Goal: Task Accomplishment & Management: Use online tool/utility

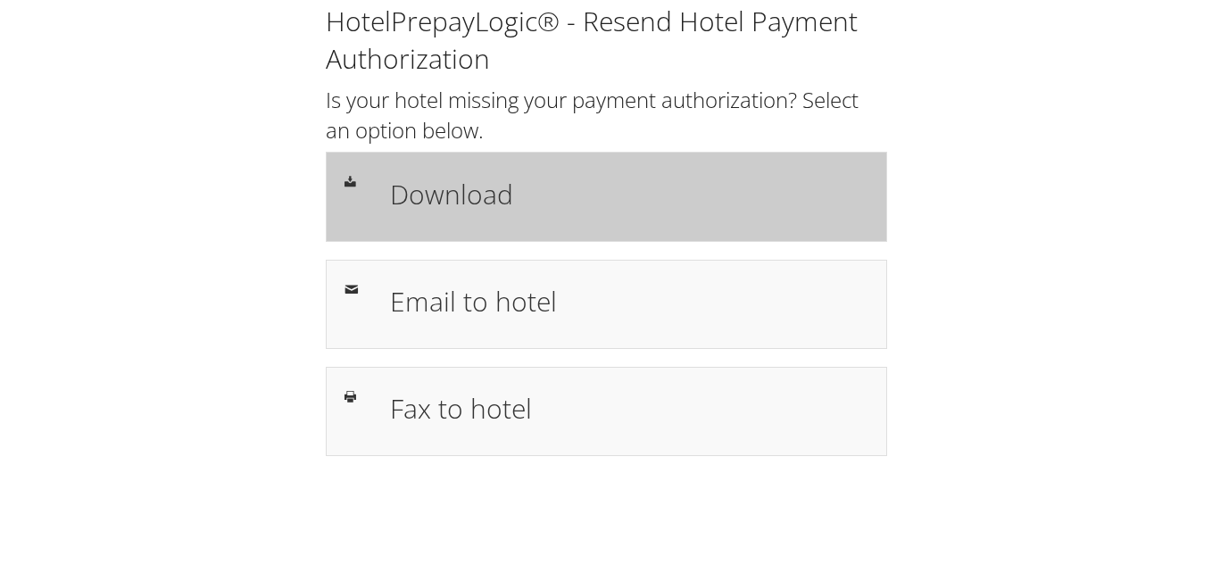
drag, startPoint x: 440, startPoint y: 203, endPoint x: 462, endPoint y: 218, distance: 26.5
click at [441, 204] on h1 "Download" at bounding box center [629, 194] width 478 height 40
click at [458, 193] on h1 "Download" at bounding box center [629, 194] width 478 height 40
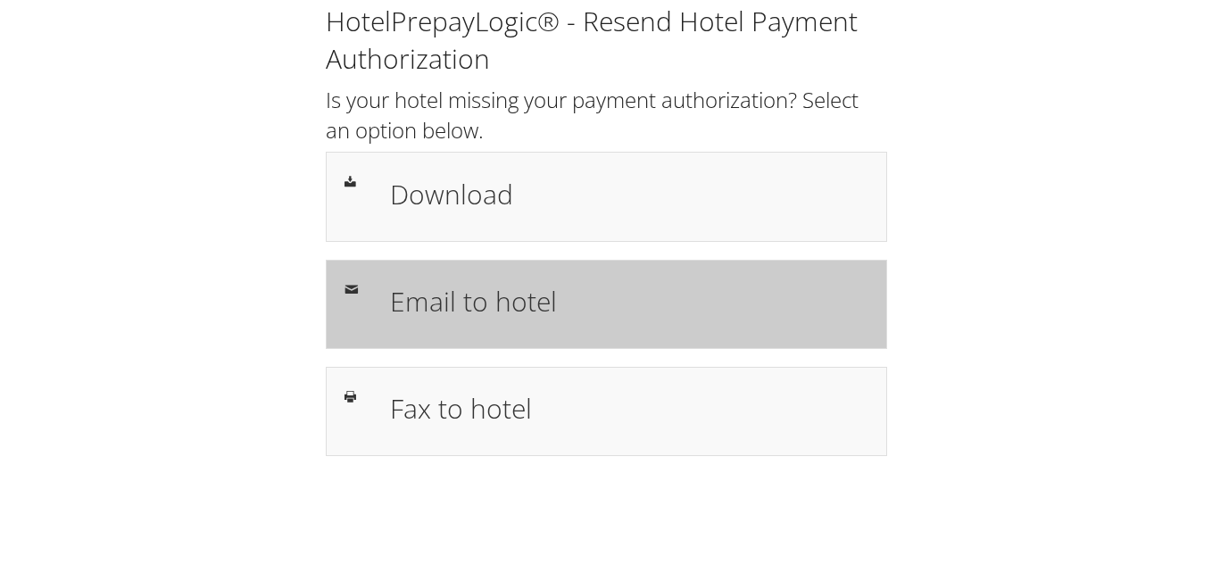
click at [434, 288] on h1 "Email to hotel" at bounding box center [629, 301] width 478 height 40
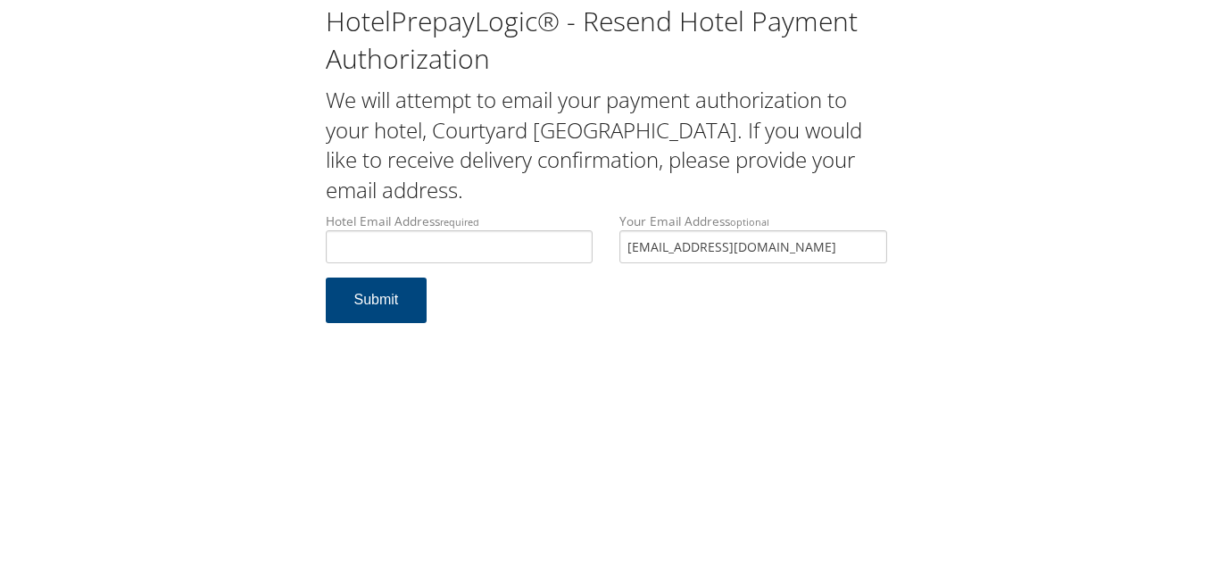
click at [551, 244] on div "Hotel Email Address required Hotel email address is required Your Email Address…" at bounding box center [606, 244] width 588 height 65
click at [785, 252] on input "v.mallon99@gmail.com" at bounding box center [753, 246] width 268 height 33
drag, startPoint x: 795, startPoint y: 247, endPoint x: 593, endPoint y: 258, distance: 201.9
click at [593, 258] on div "Hotel Email Address required Hotel email address is required Your Email Address…" at bounding box center [606, 244] width 588 height 65
click at [444, 250] on input "Hotel Email Address required" at bounding box center [460, 246] width 268 height 33
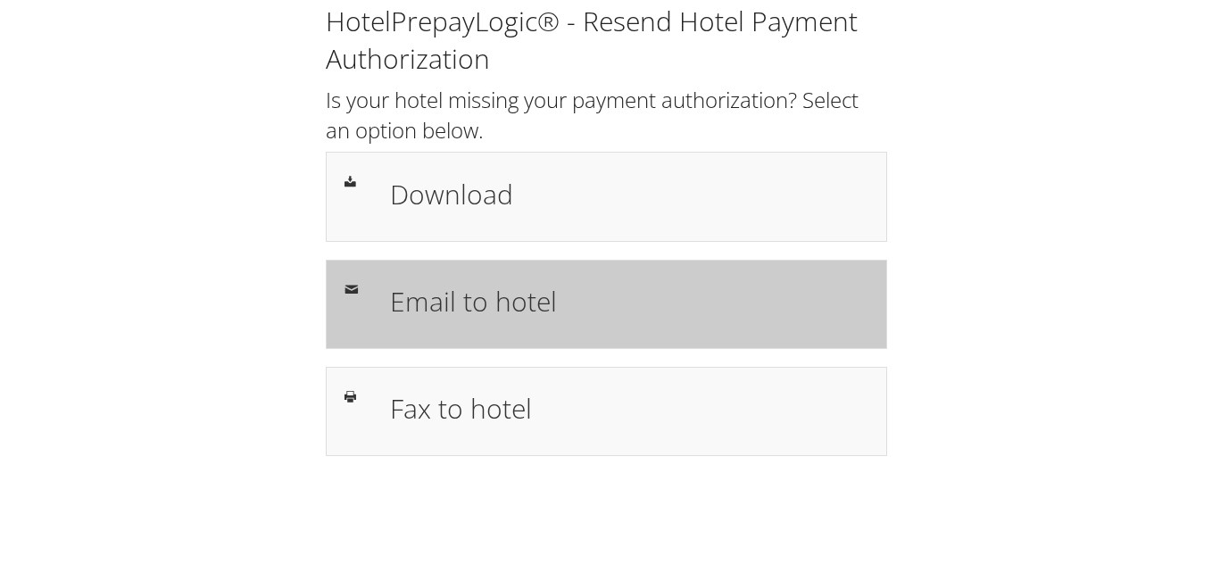
click at [511, 316] on h1 "Email to hotel" at bounding box center [629, 301] width 478 height 40
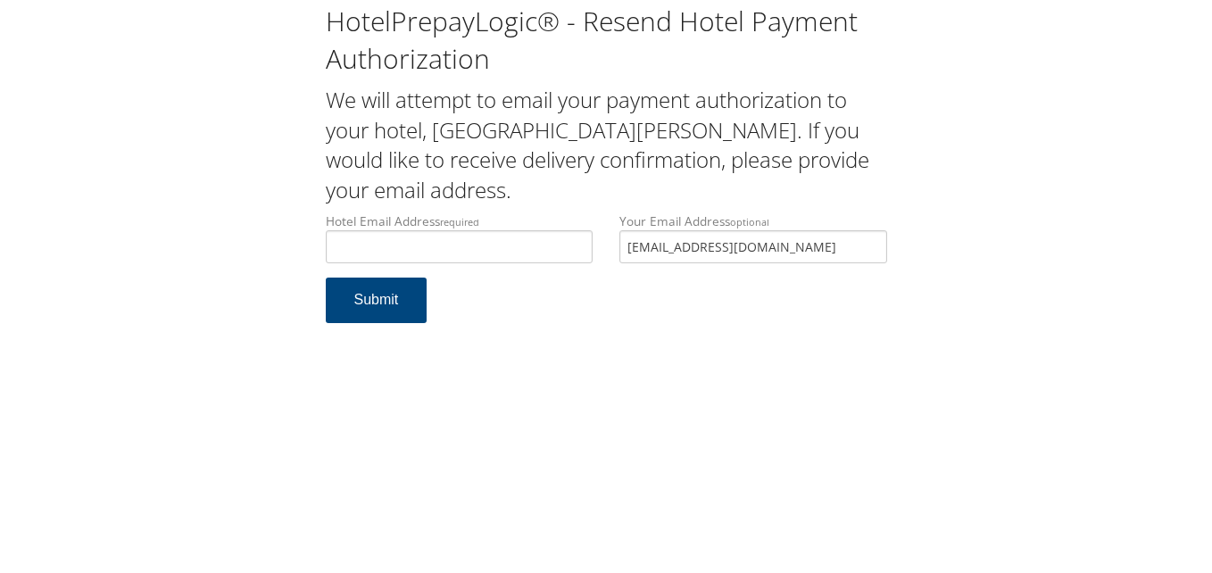
click at [499, 236] on div "Hotel Email Address required Hotel email address is required Your Email Address…" at bounding box center [606, 244] width 588 height 65
click at [467, 244] on input "Hotel Email Address required" at bounding box center [460, 246] width 268 height 33
click at [443, 252] on input "Hotel Email Address required" at bounding box center [460, 246] width 268 height 33
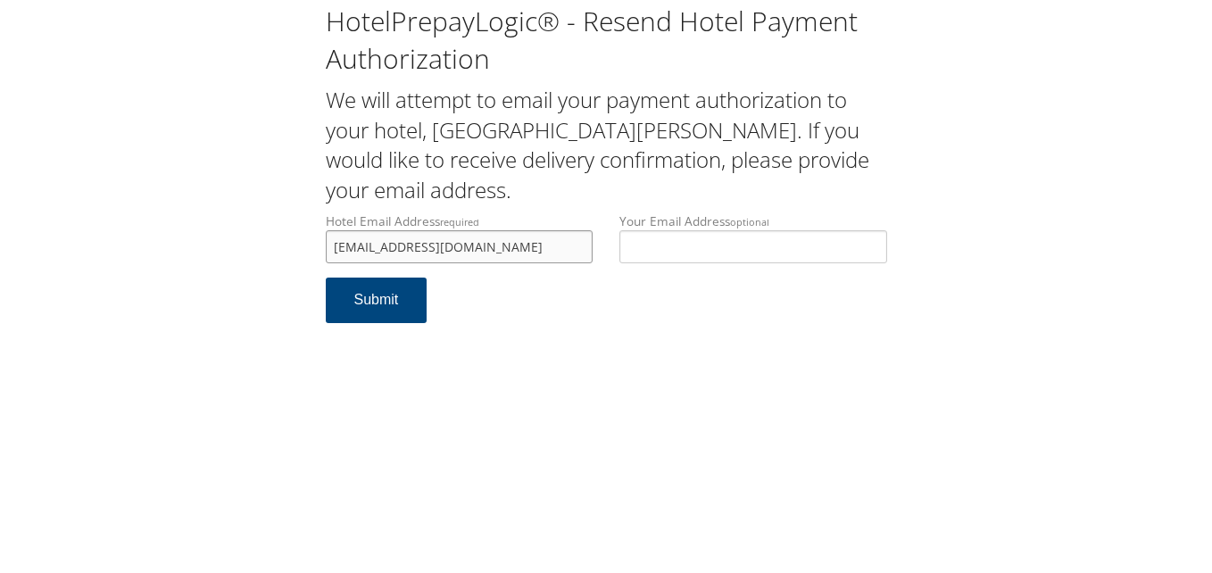
type input "calhounfairfield@gmail.com"
drag, startPoint x: 523, startPoint y: 250, endPoint x: 309, endPoint y: 249, distance: 214.1
click at [309, 249] on div "HotelPrepayLogic® - Resend Hotel Payment Authorization We will attempt to email…" at bounding box center [606, 170] width 1176 height 341
click at [400, 305] on button "Submit" at bounding box center [377, 300] width 102 height 46
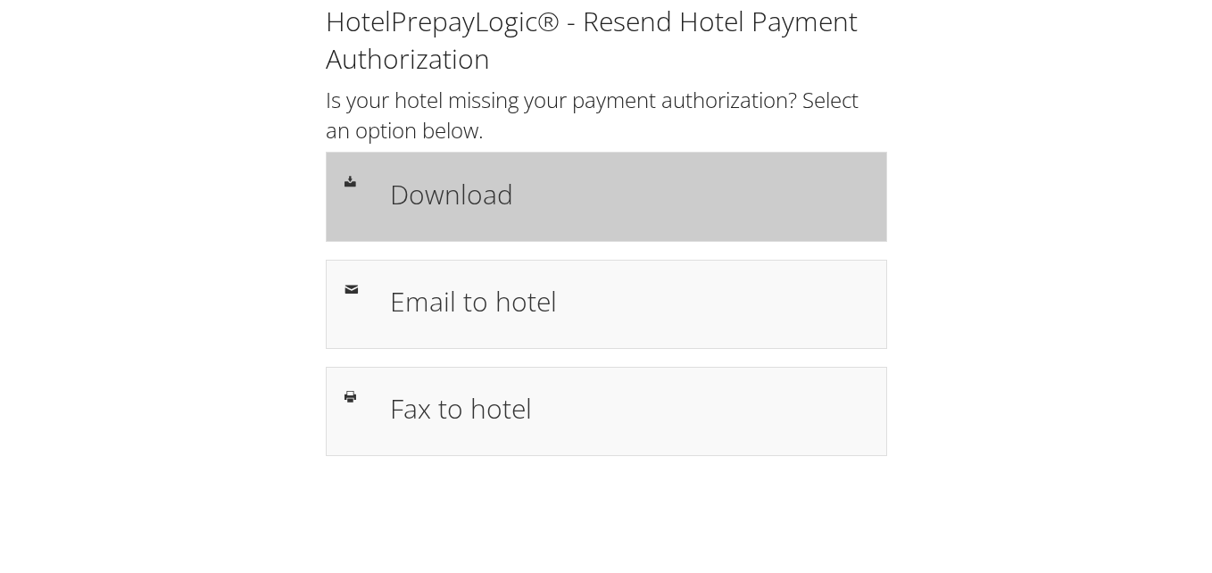
click at [488, 221] on div "Download" at bounding box center [628, 196] width 505 height 52
